Goal: Information Seeking & Learning: Learn about a topic

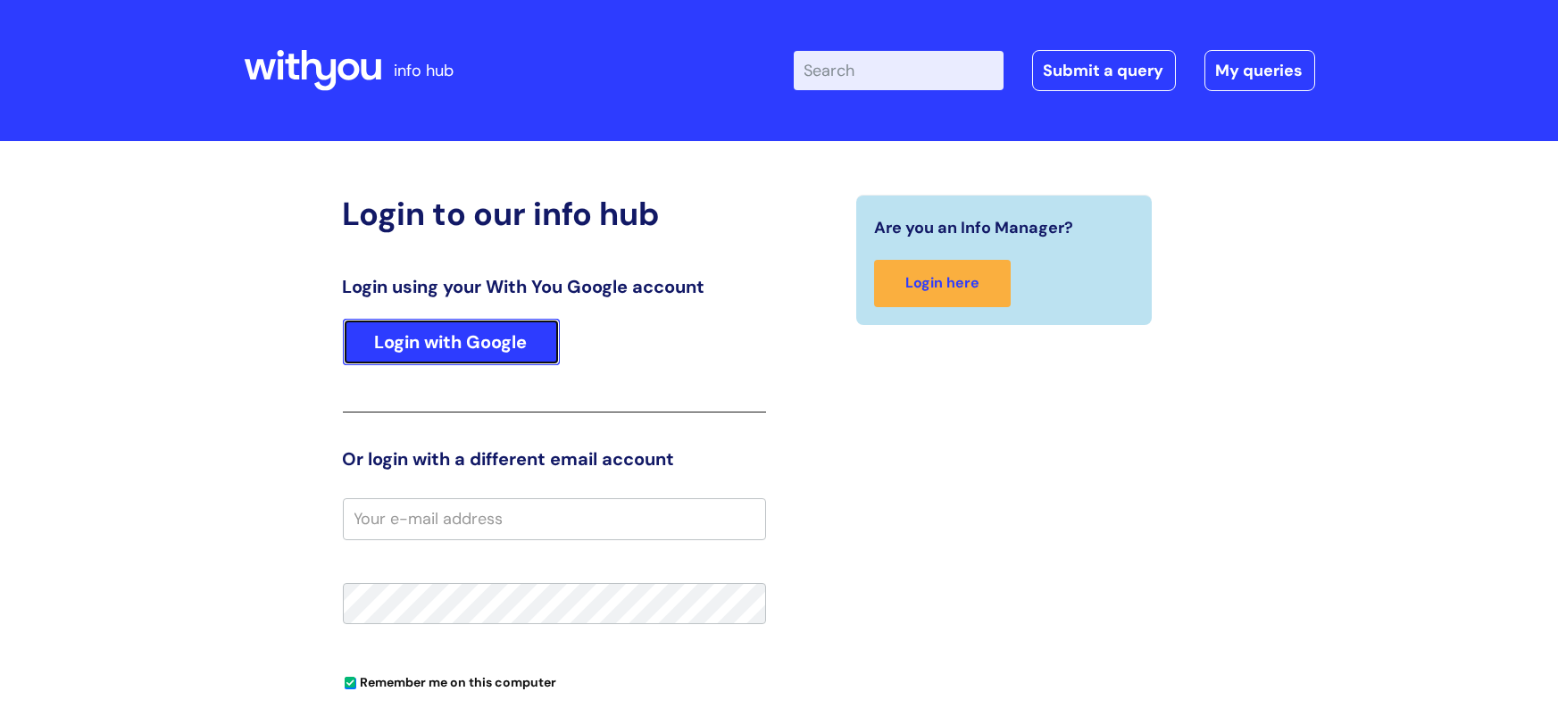
click at [432, 331] on link "Login with Google" at bounding box center [451, 342] width 217 height 46
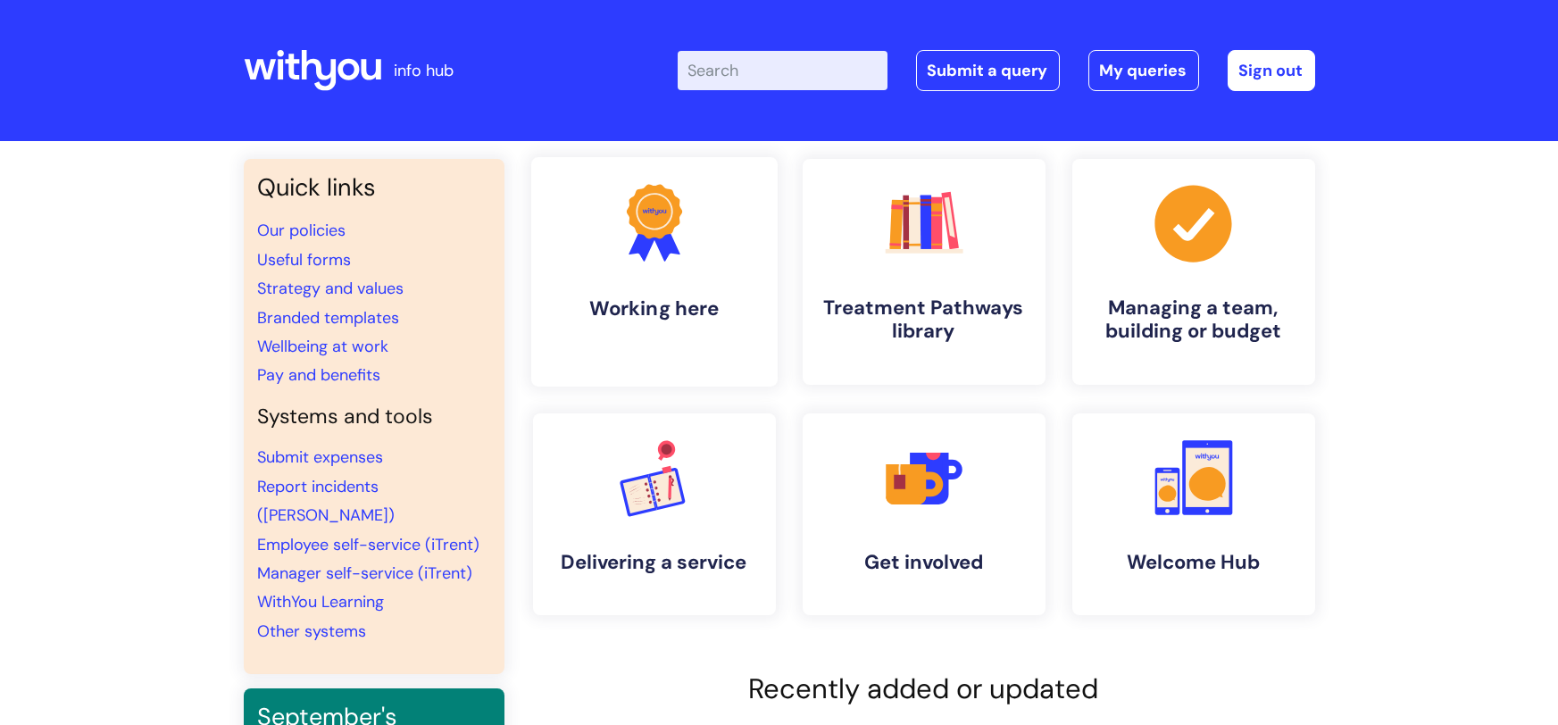
click at [721, 354] on link ".cls-1{fill:#f89b22;}.cls-1,.cls-2,.cls-3{stroke-width:0px;}.cls-2{fill:#2d3cff…" at bounding box center [653, 271] width 246 height 229
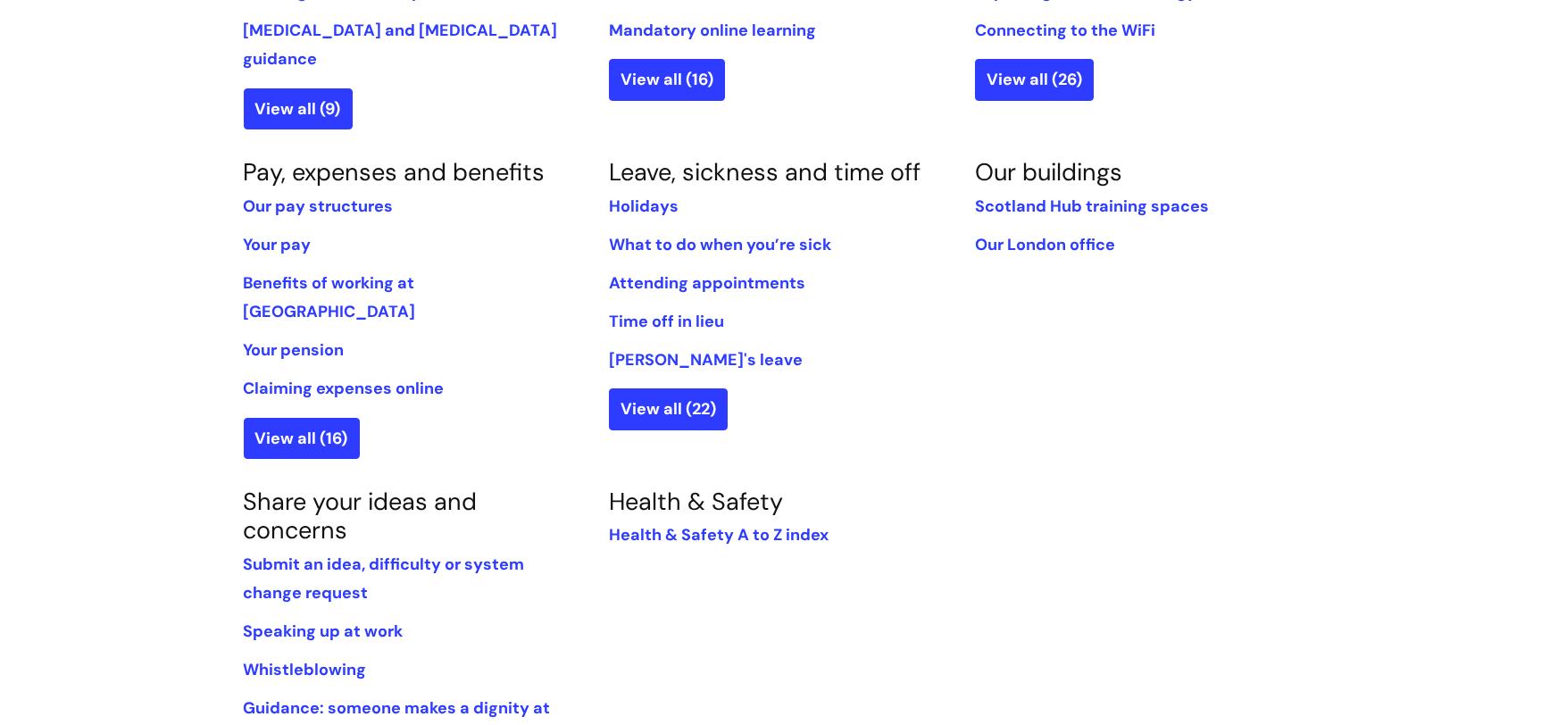
scroll to position [979, 0]
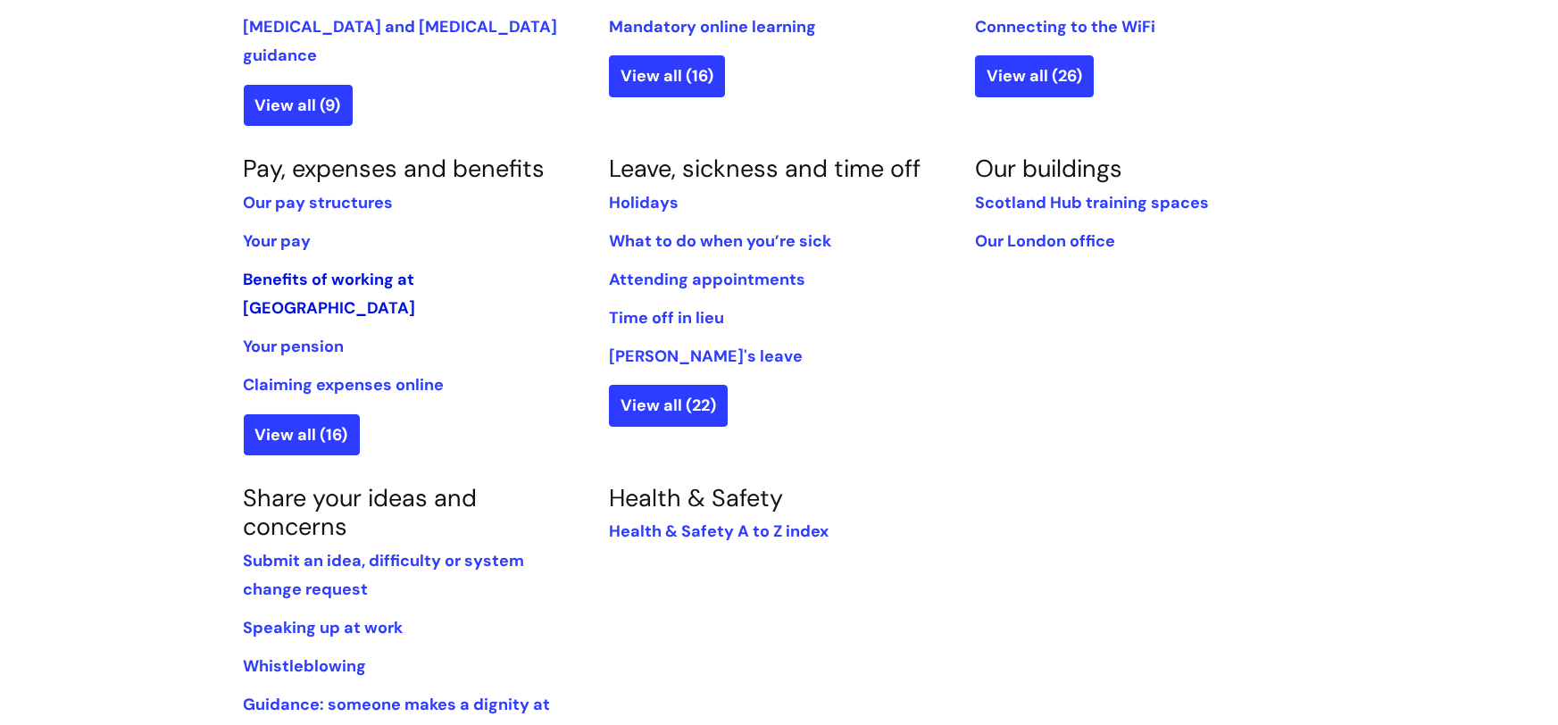
click at [365, 269] on link "Benefits of working at [GEOGRAPHIC_DATA]" at bounding box center [330, 294] width 172 height 50
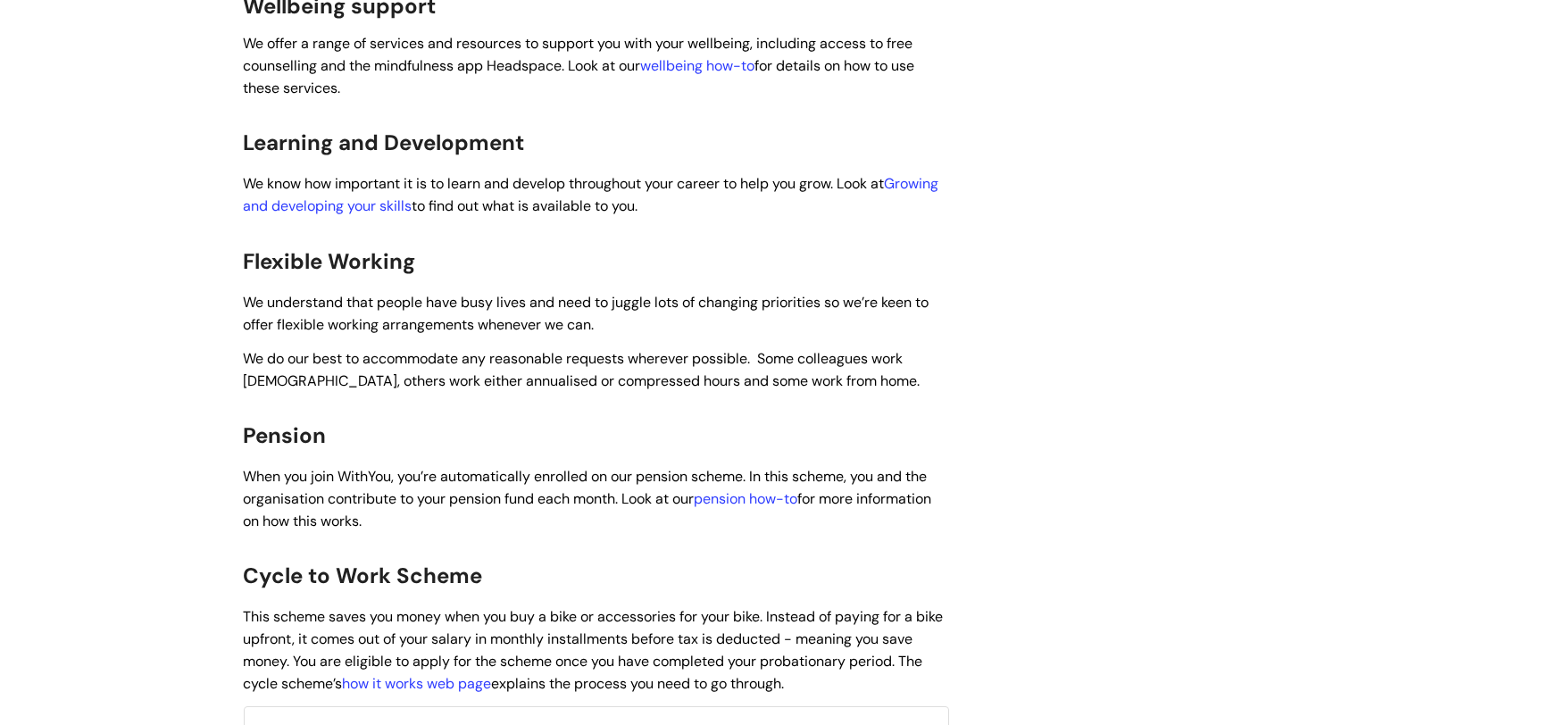
scroll to position [935, 0]
click at [777, 488] on link "pension how-to" at bounding box center [746, 497] width 104 height 19
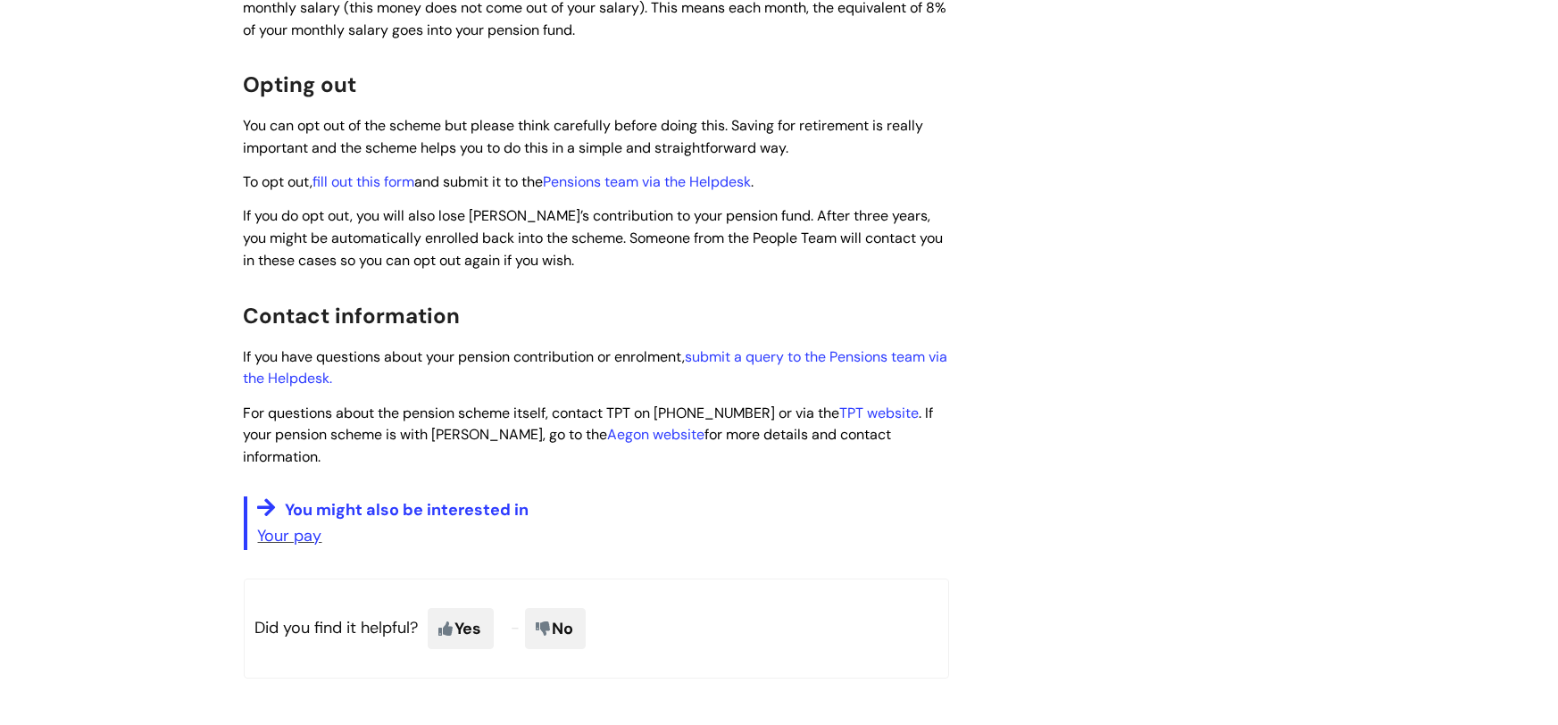
scroll to position [1254, 0]
